Goal: Navigation & Orientation: Find specific page/section

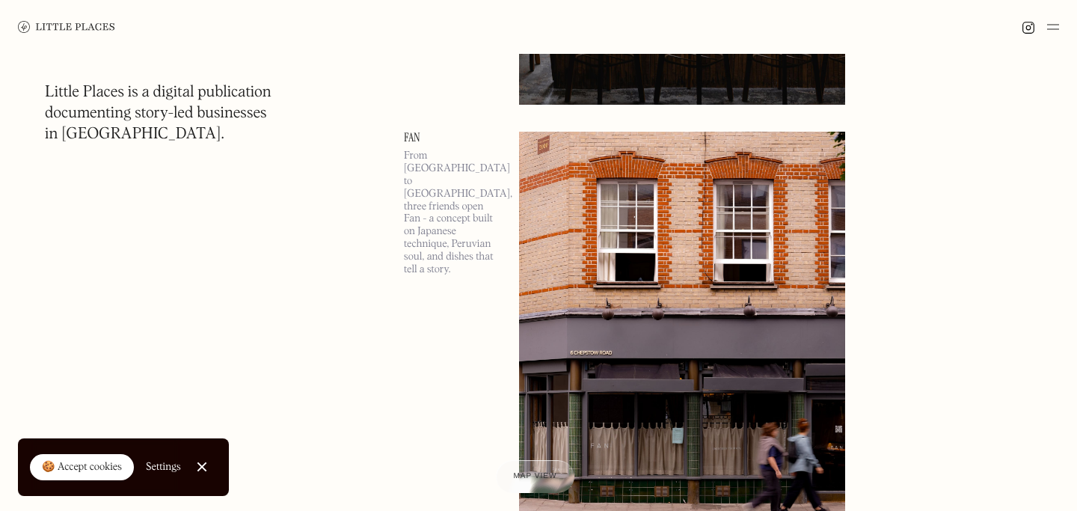
scroll to position [516, 0]
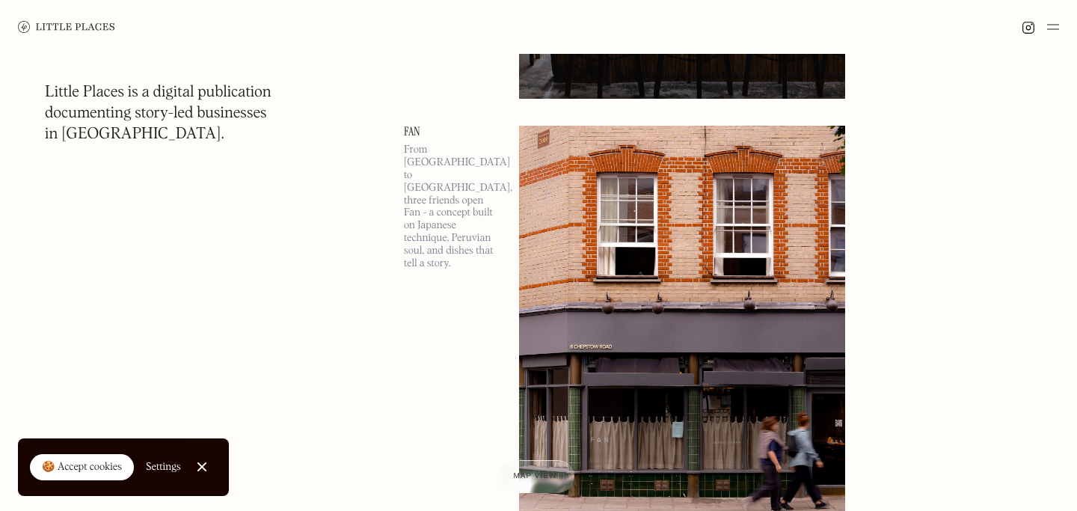
click at [1058, 27] on img at bounding box center [1053, 27] width 12 height 18
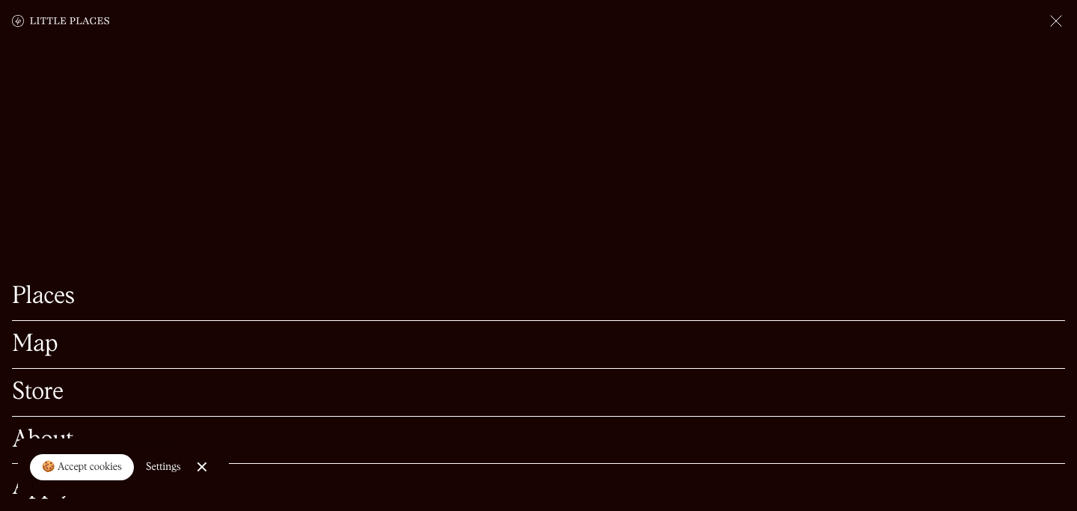
click at [46, 343] on link "Map" at bounding box center [538, 344] width 1053 height 23
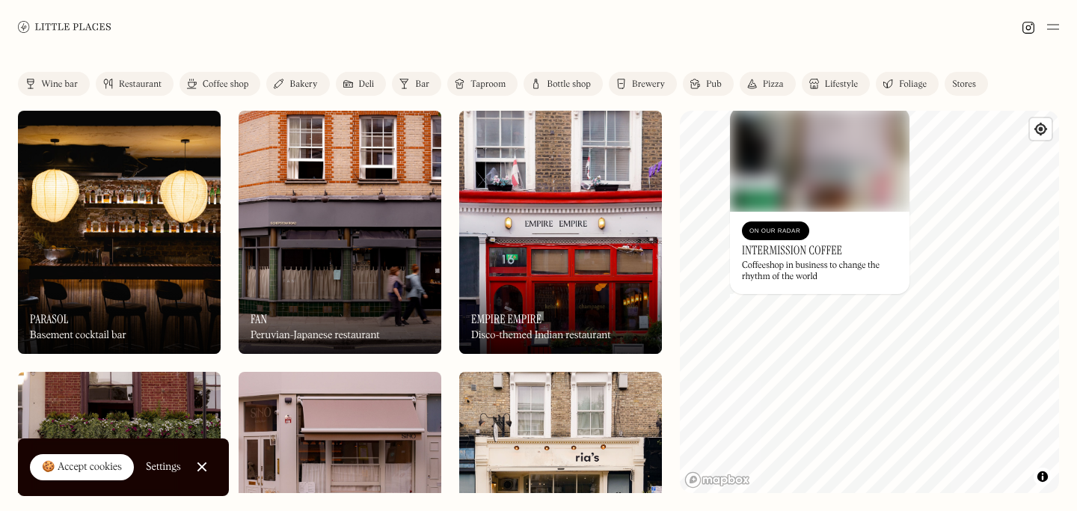
click at [808, 177] on img at bounding box center [820, 159] width 180 height 105
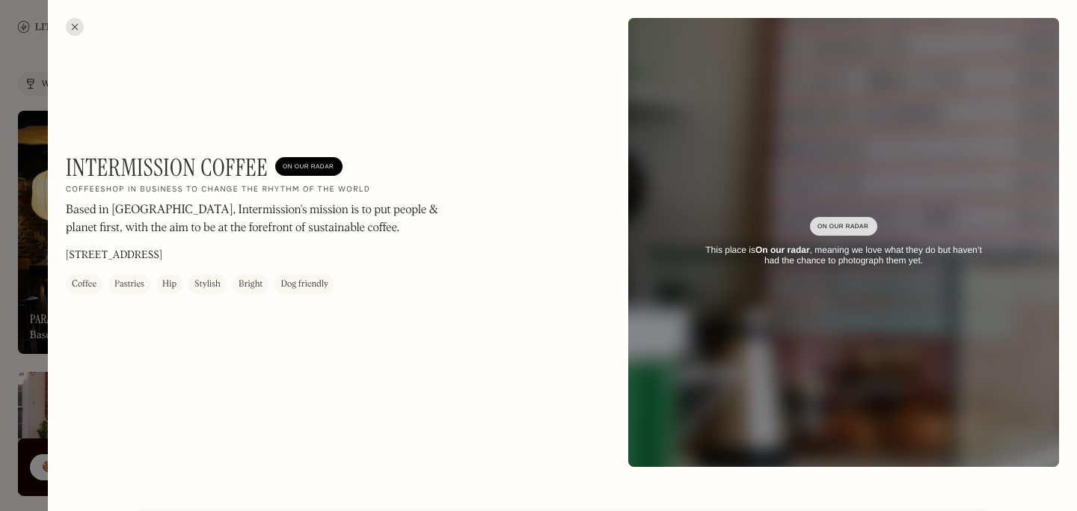
click at [15, 415] on div at bounding box center [538, 255] width 1077 height 511
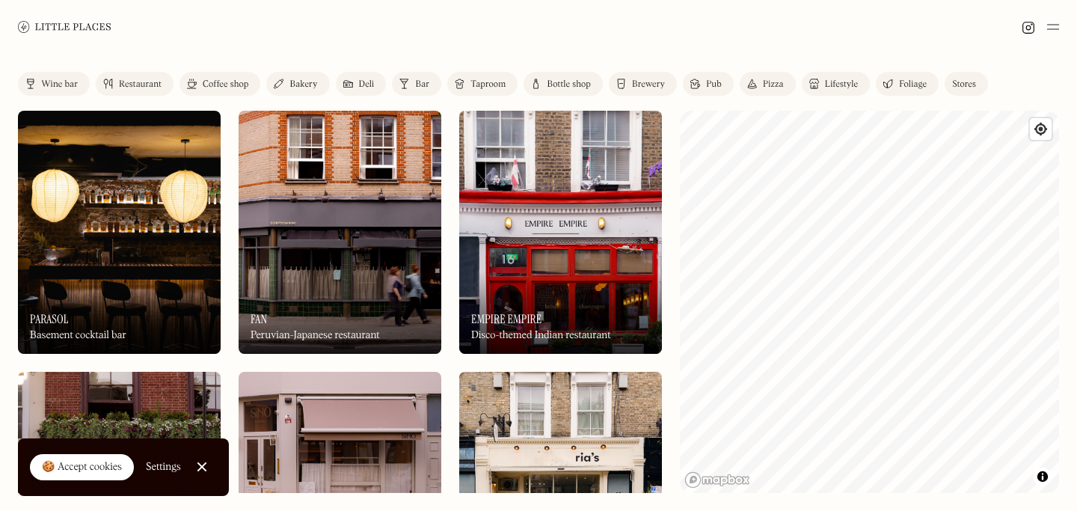
click at [118, 467] on div "🍪 Accept cookies" at bounding box center [82, 467] width 80 height 15
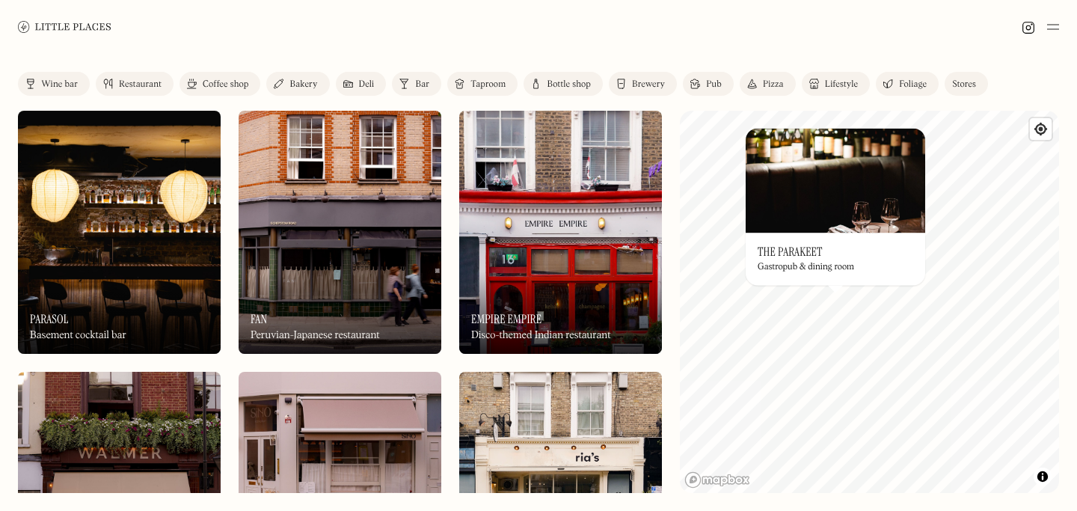
click at [812, 216] on img at bounding box center [836, 180] width 180 height 105
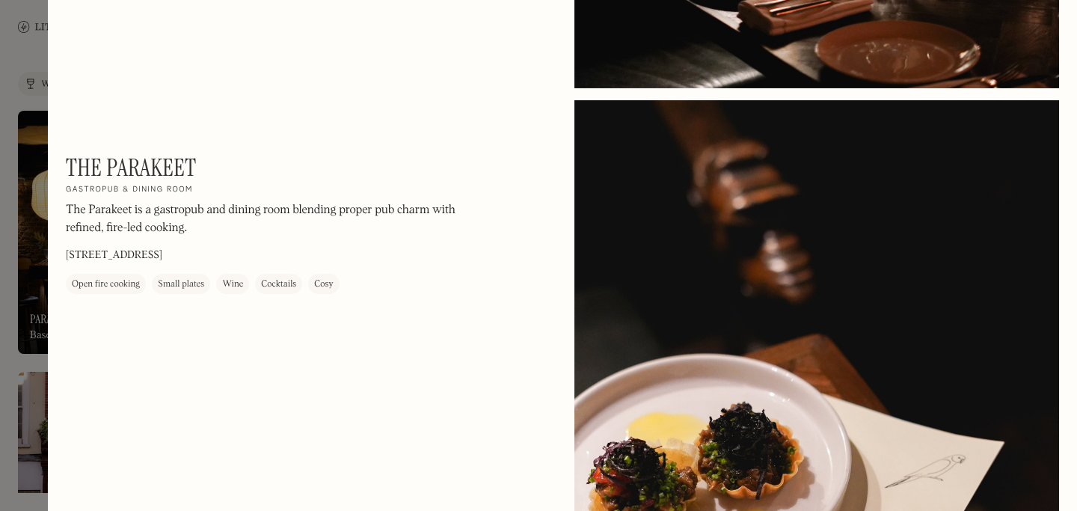
scroll to position [556, 0]
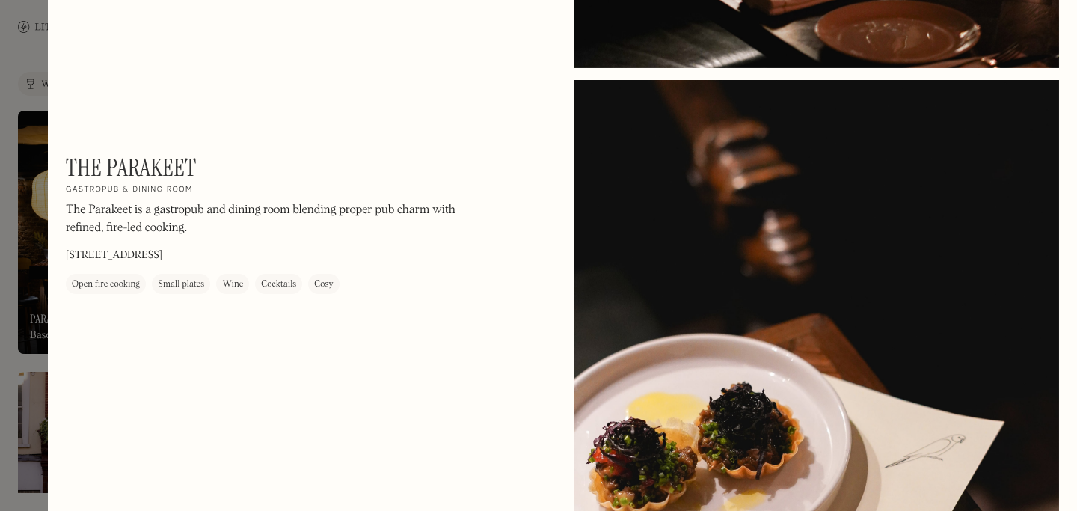
click at [76, 19] on div "The Parakeet On Our Radar Gastropub & dining room The Parakeet is a gastropub a…" at bounding box center [562, 400] width 1029 height 1912
click at [24, 72] on div at bounding box center [538, 255] width 1077 height 511
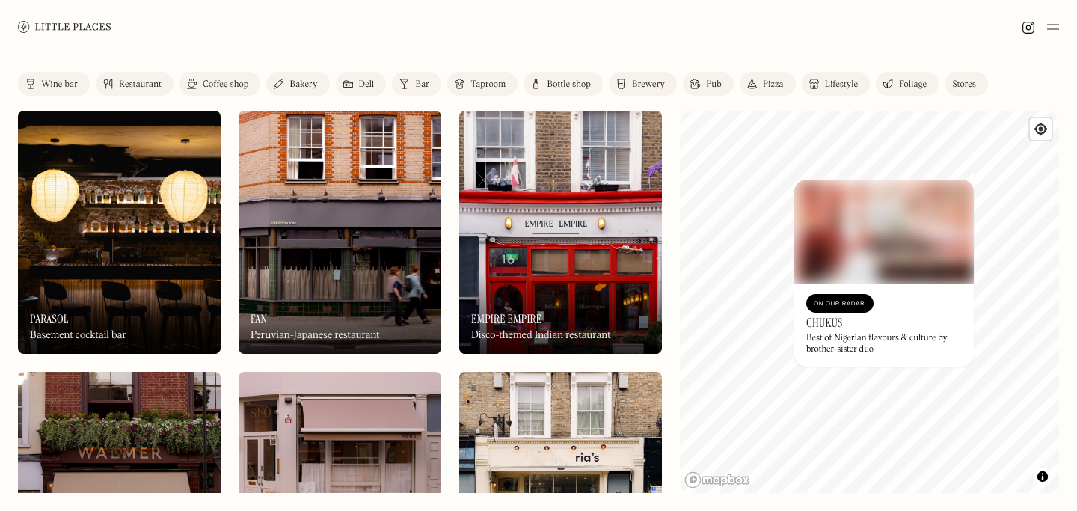
click at [142, 86] on div "Restaurant" at bounding box center [140, 84] width 43 height 9
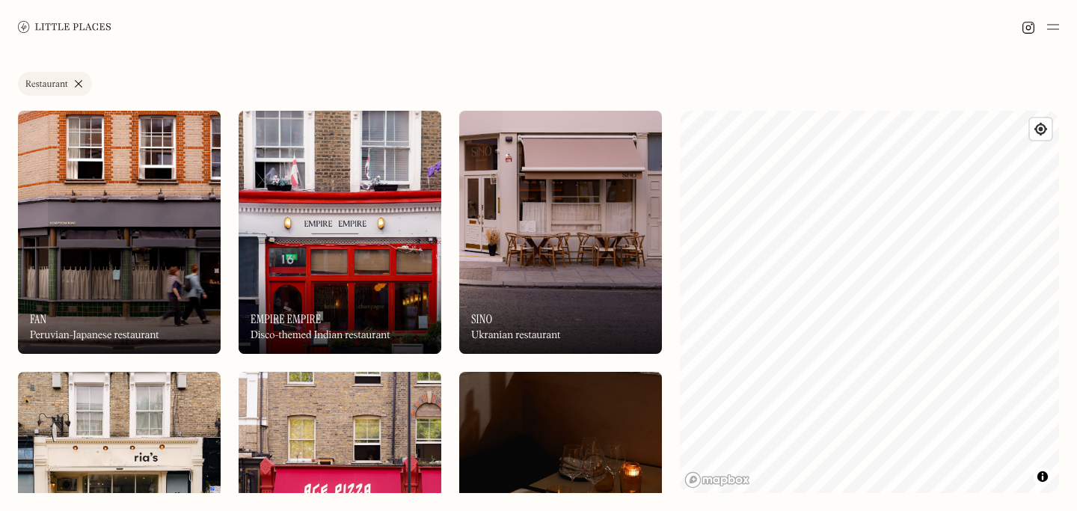
click at [1048, 39] on div at bounding box center [538, 27] width 1077 height 54
click at [1052, 29] on img at bounding box center [1053, 27] width 12 height 18
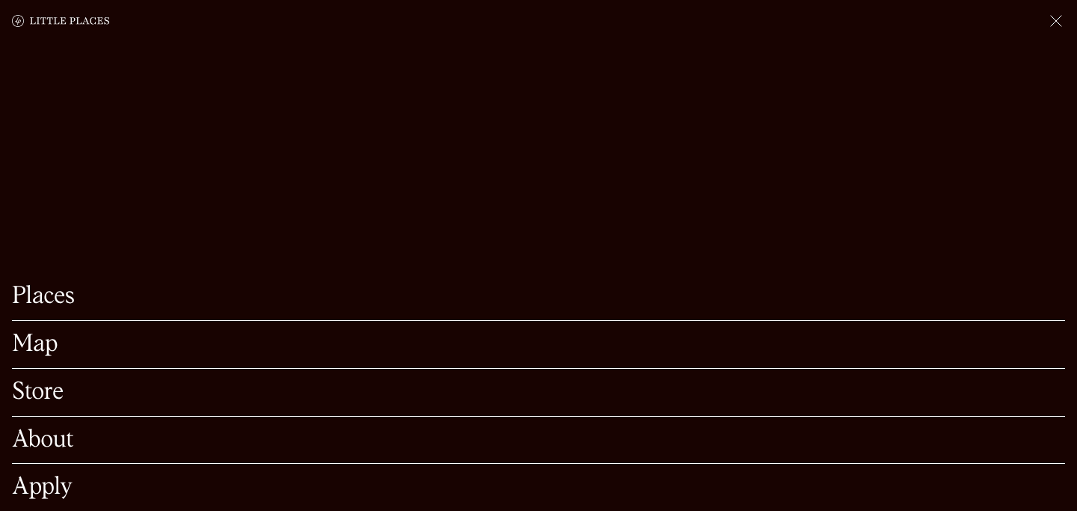
click at [57, 308] on link "Places" at bounding box center [538, 296] width 1053 height 23
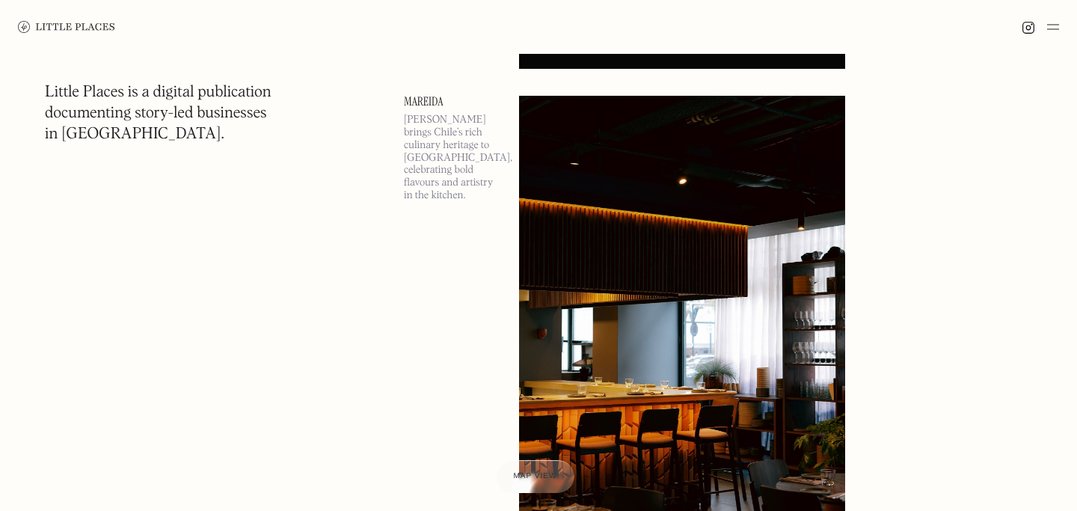
scroll to position [5678, 0]
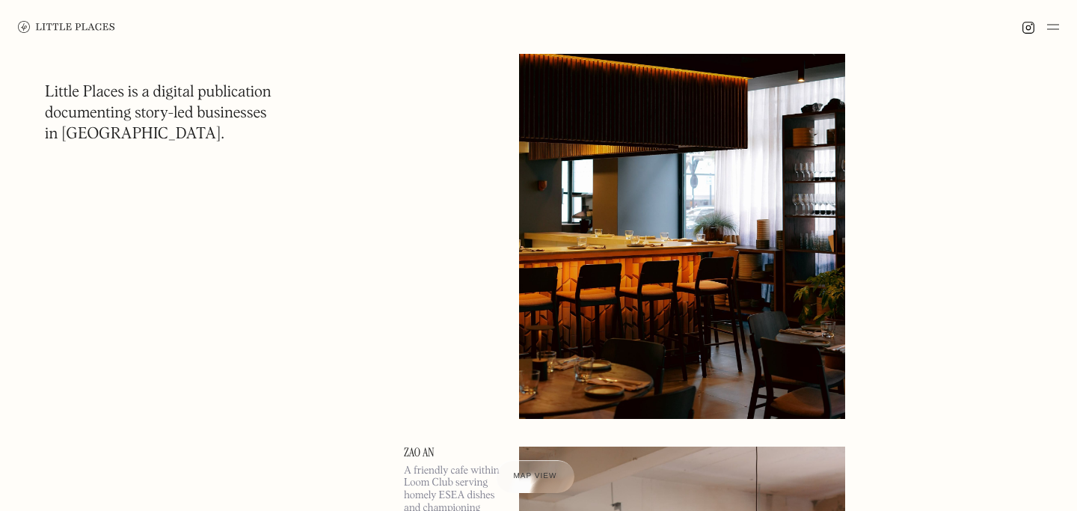
click at [1058, 27] on img at bounding box center [1053, 27] width 12 height 18
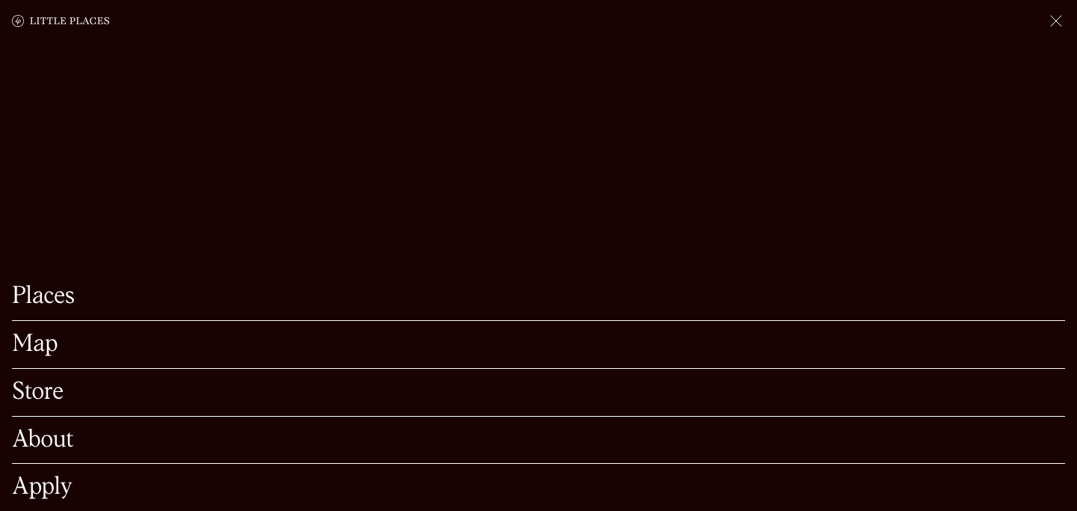
click at [49, 354] on link "Map" at bounding box center [538, 344] width 1053 height 23
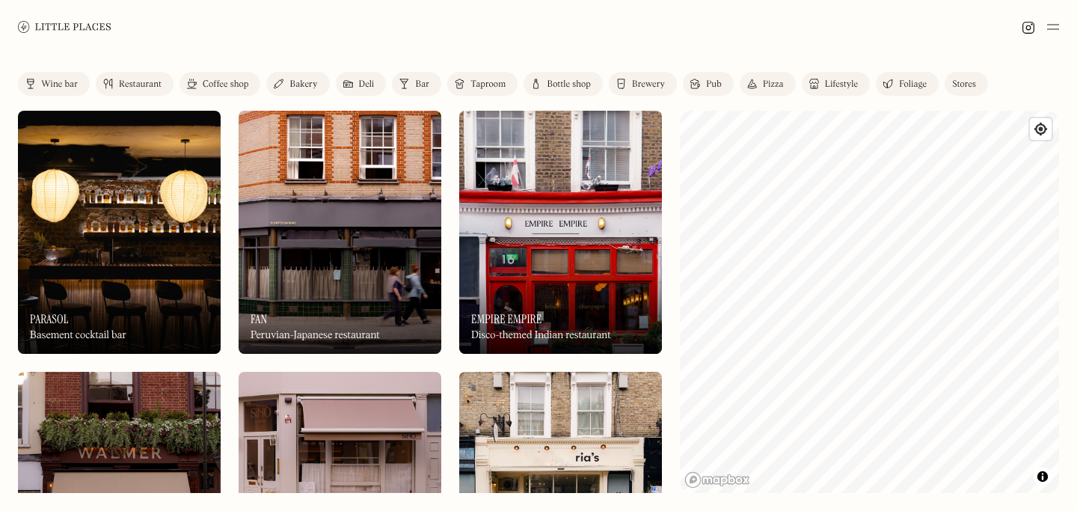
click at [669, 250] on div "Label Wine bar Restaurant Coffee shop Bakery Deli Bar Taproom Bottle shop Brewe…" at bounding box center [538, 282] width 1077 height 457
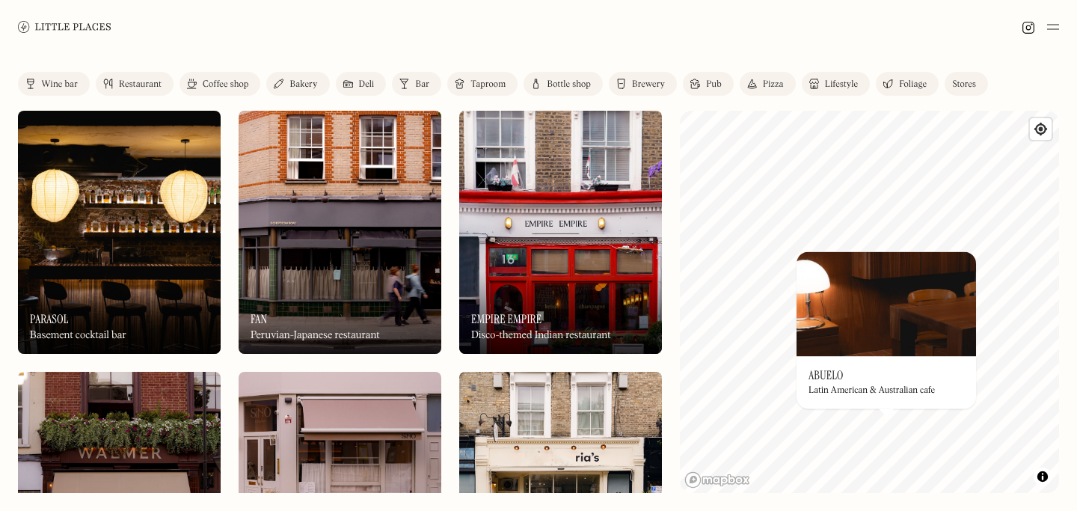
click at [878, 339] on img at bounding box center [887, 303] width 180 height 105
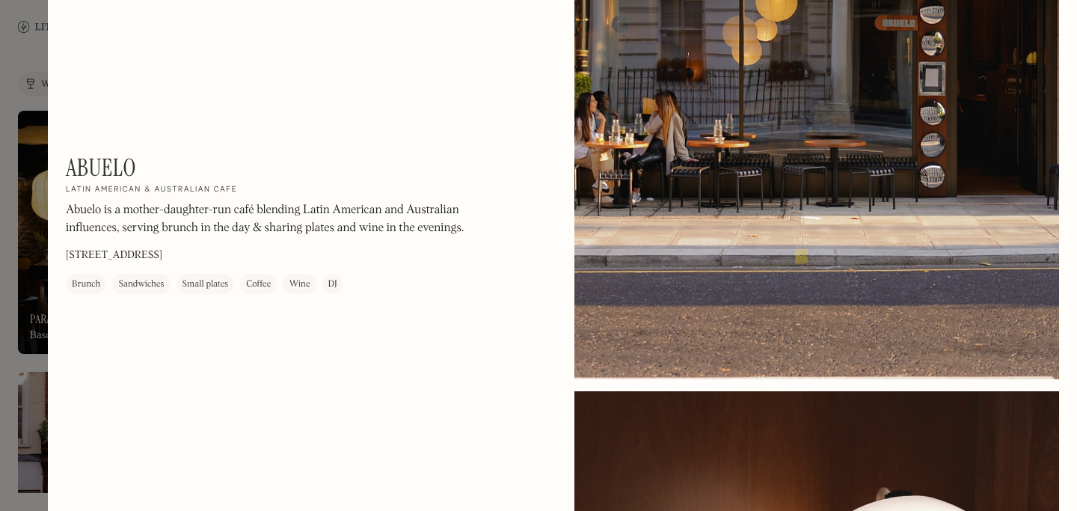
scroll to position [1432, 0]
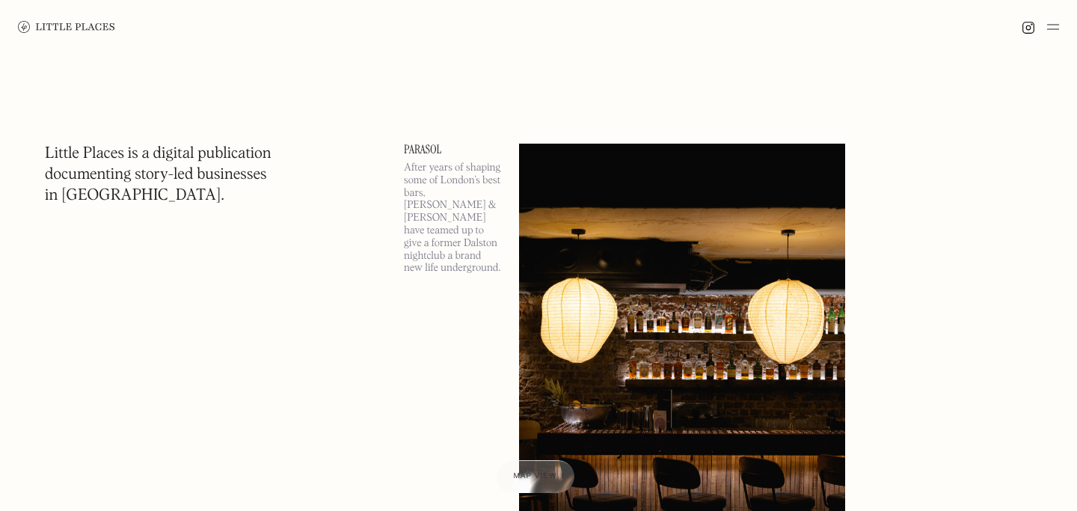
scroll to position [5678, 0]
